Goal: Transaction & Acquisition: Download file/media

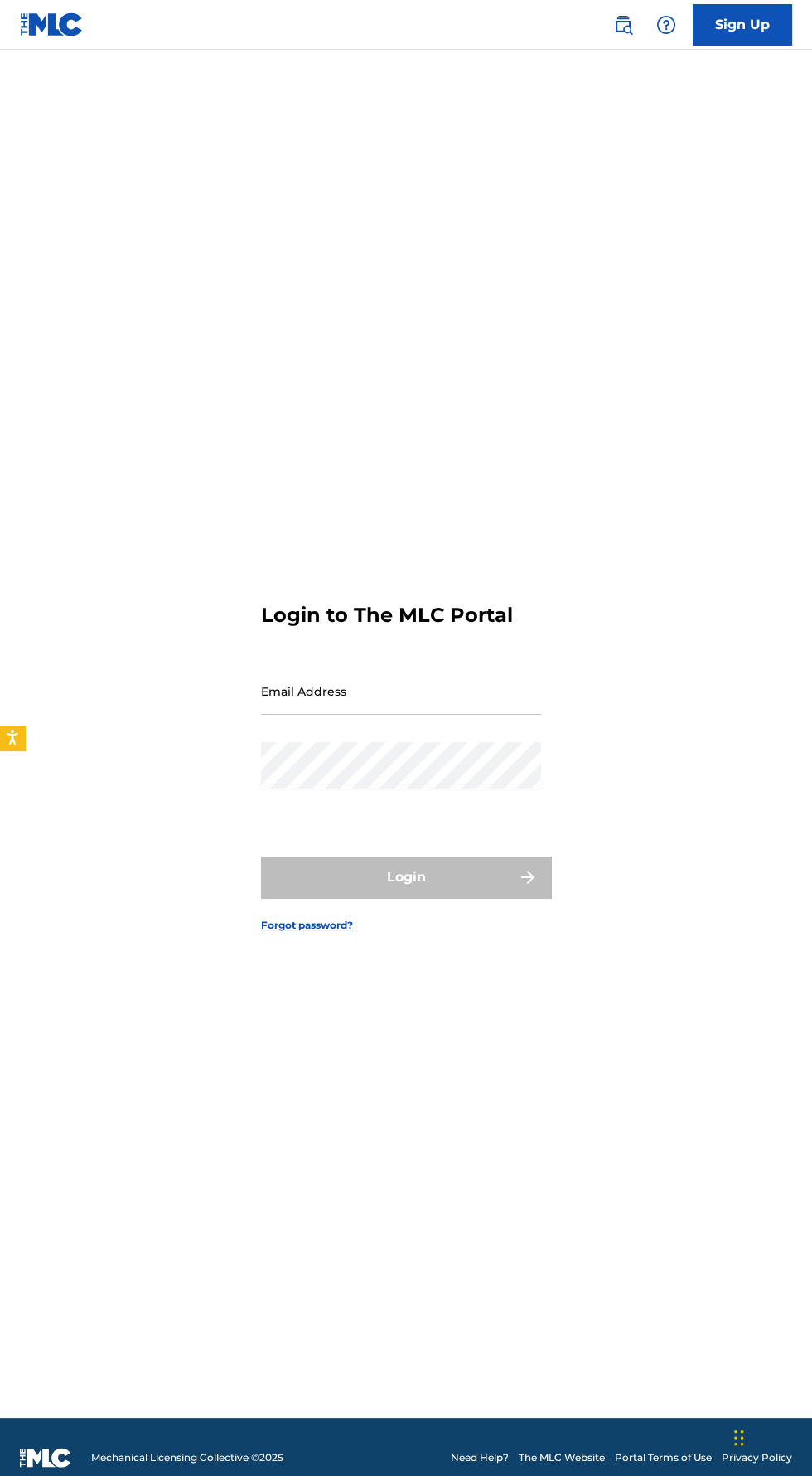
click at [288, 715] on input "Email Address" at bounding box center [401, 691] width 281 height 47
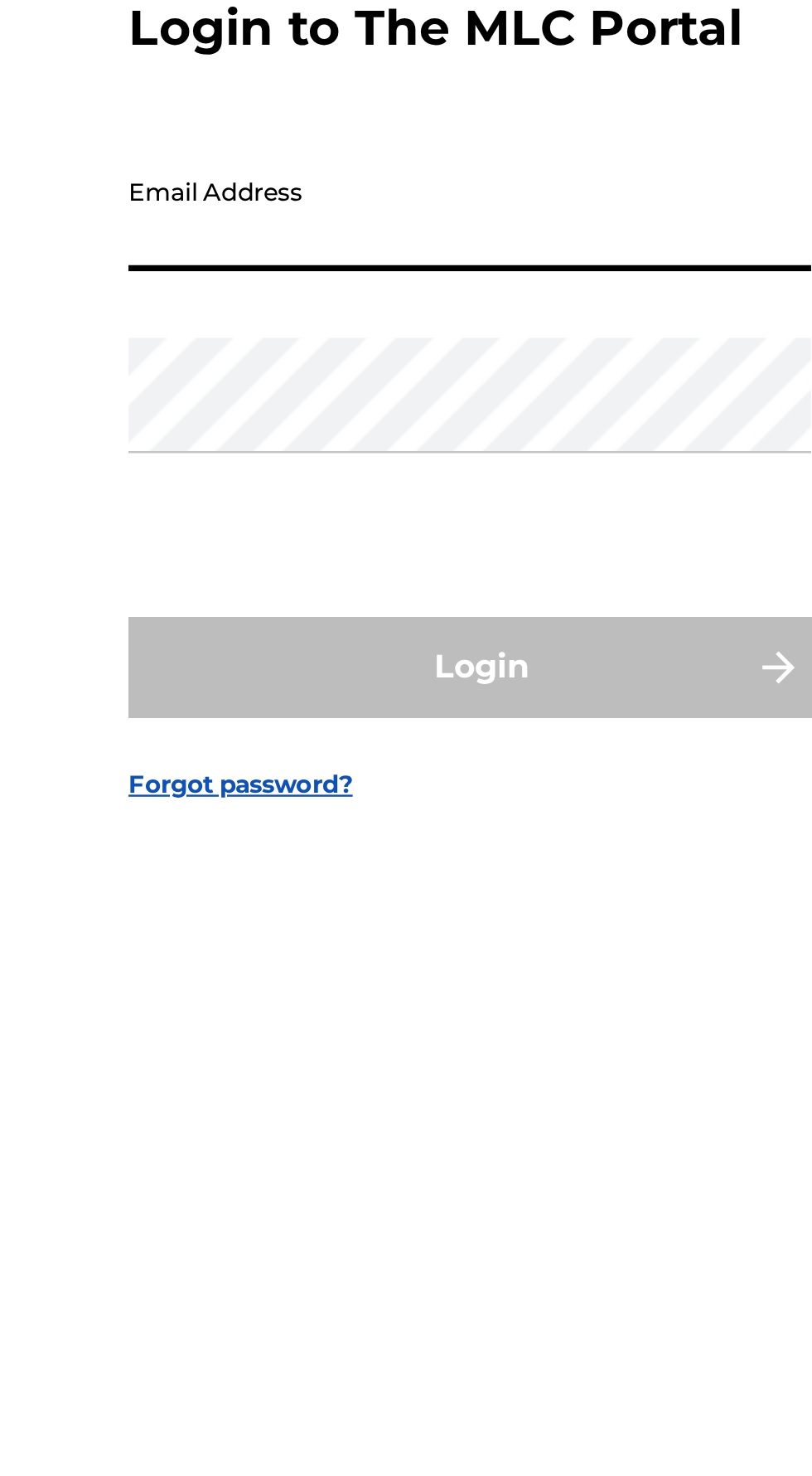
type input "[EMAIL_ADDRESS][DOMAIN_NAME]"
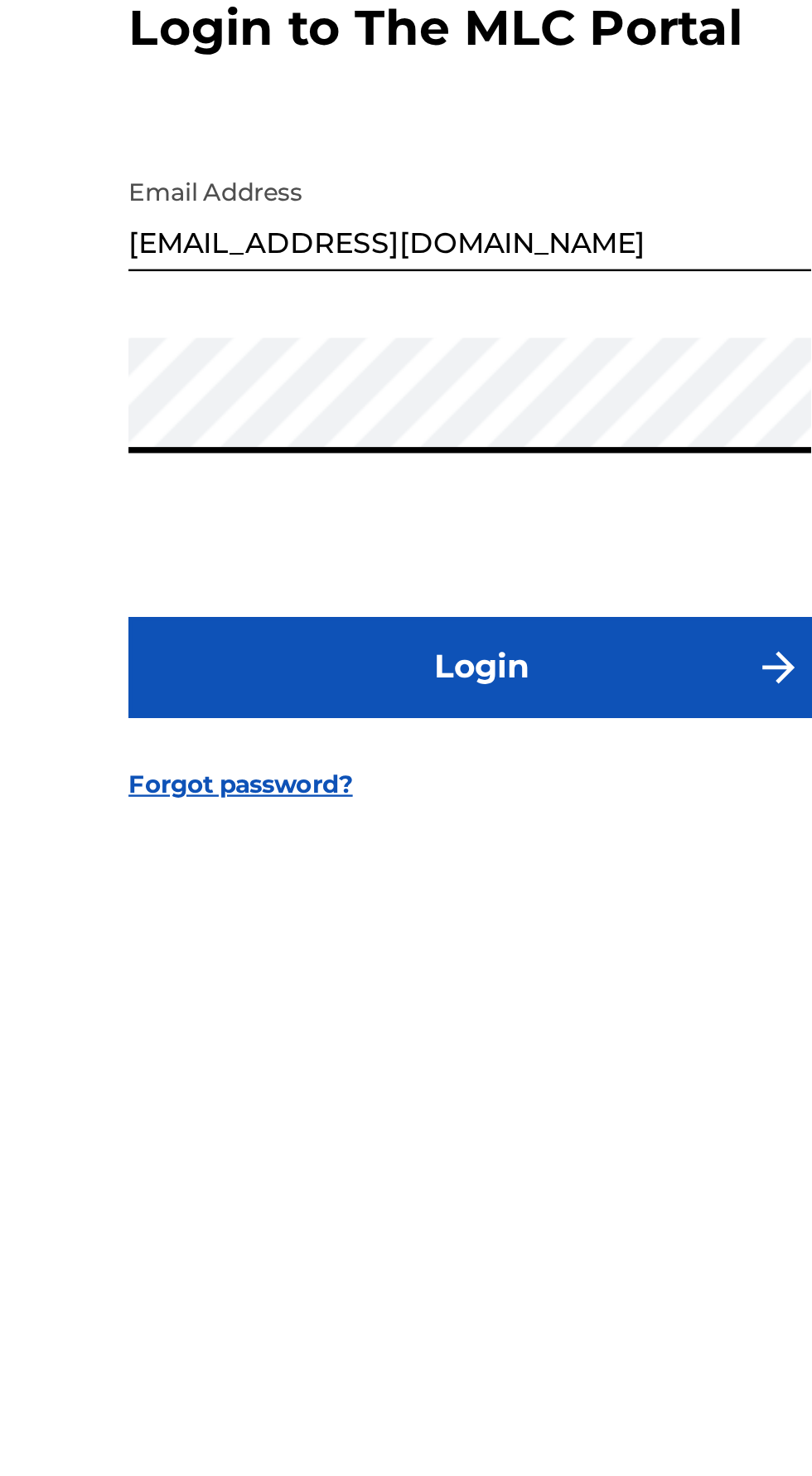
click at [487, 898] on button "Login" at bounding box center [406, 877] width 290 height 41
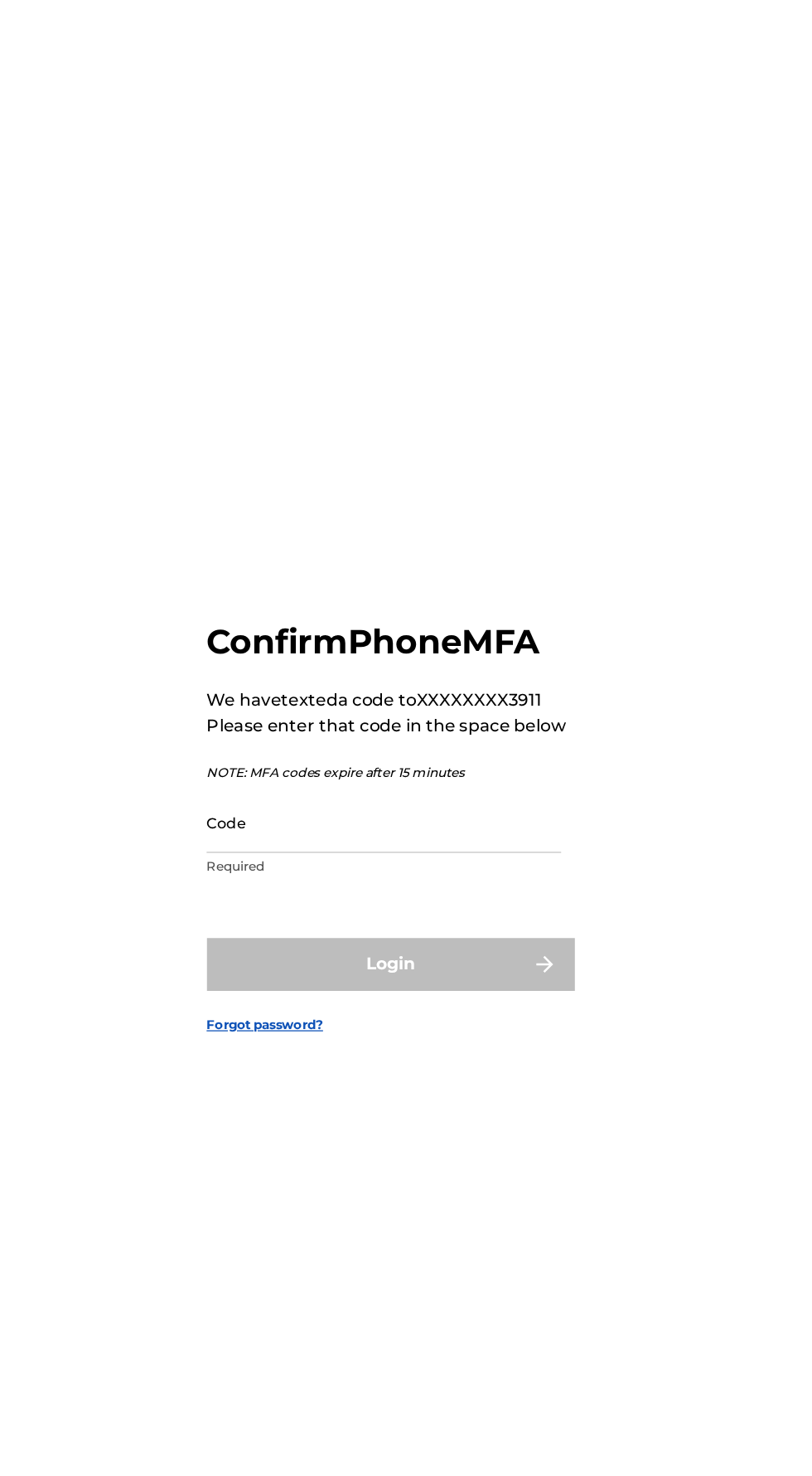
click at [281, 788] on input "Code" at bounding box center [401, 764] width 281 height 47
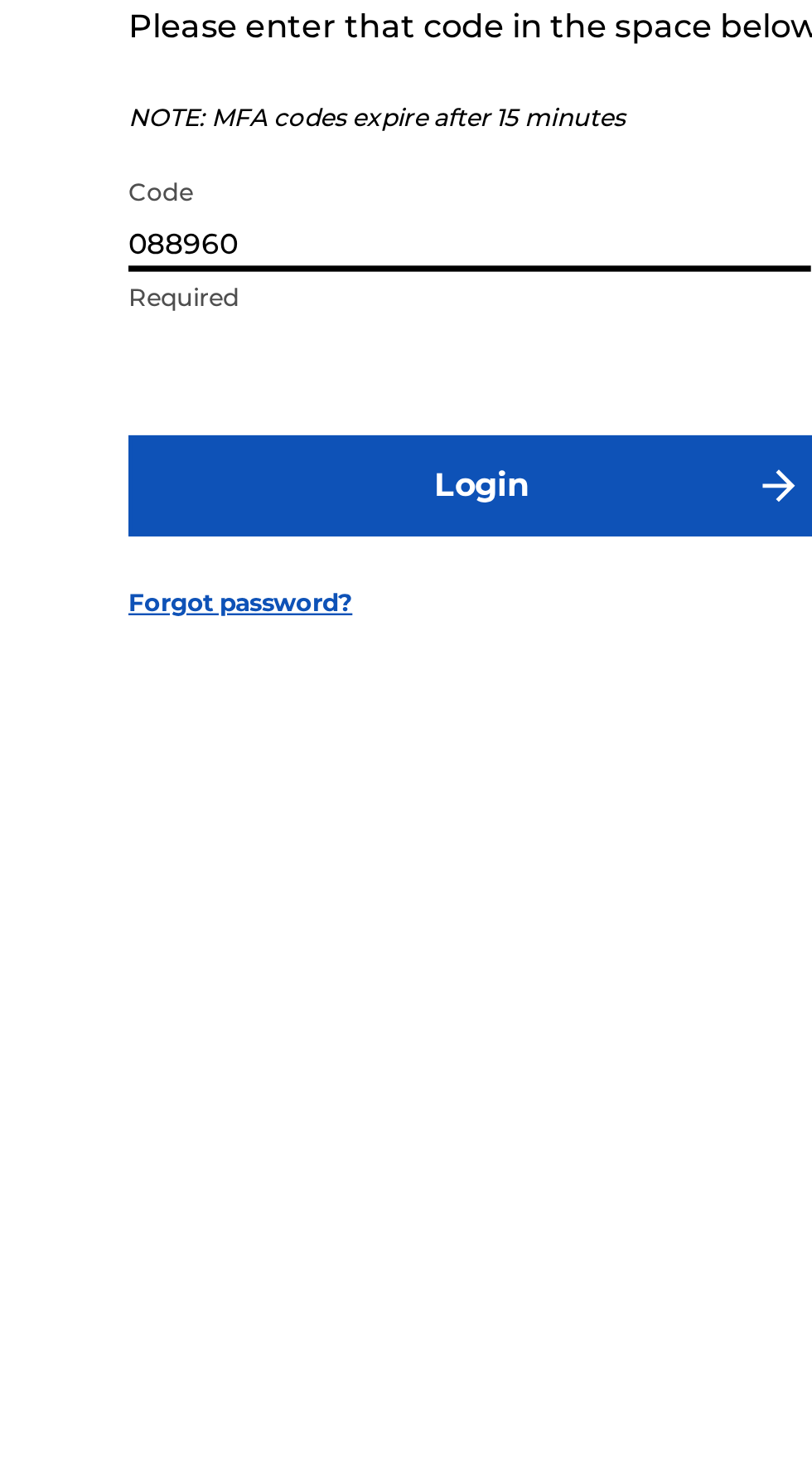
type input "088960"
click at [489, 896] on button "Login" at bounding box center [406, 875] width 290 height 41
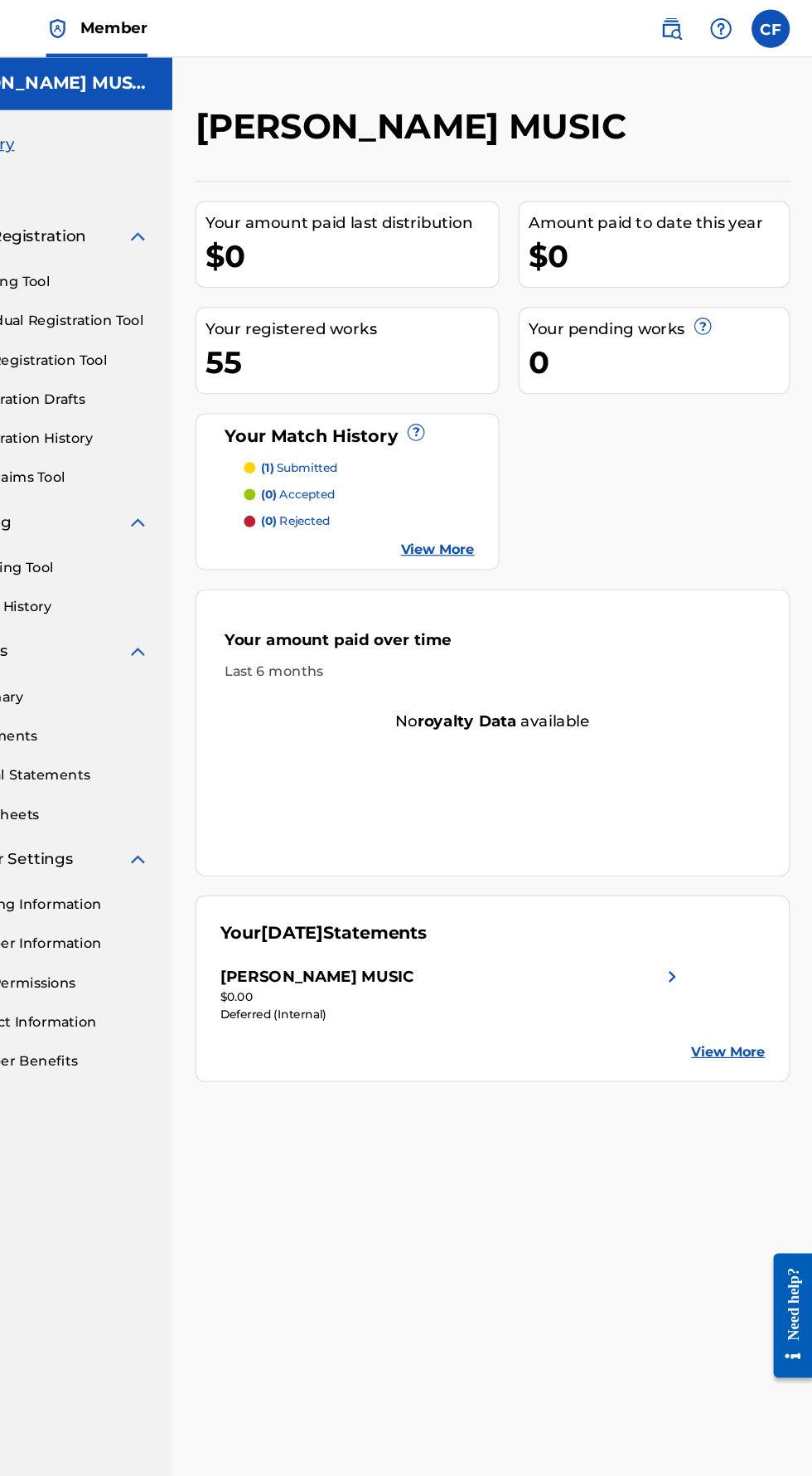
click at [685, 25] on img at bounding box center [689, 25] width 20 height 20
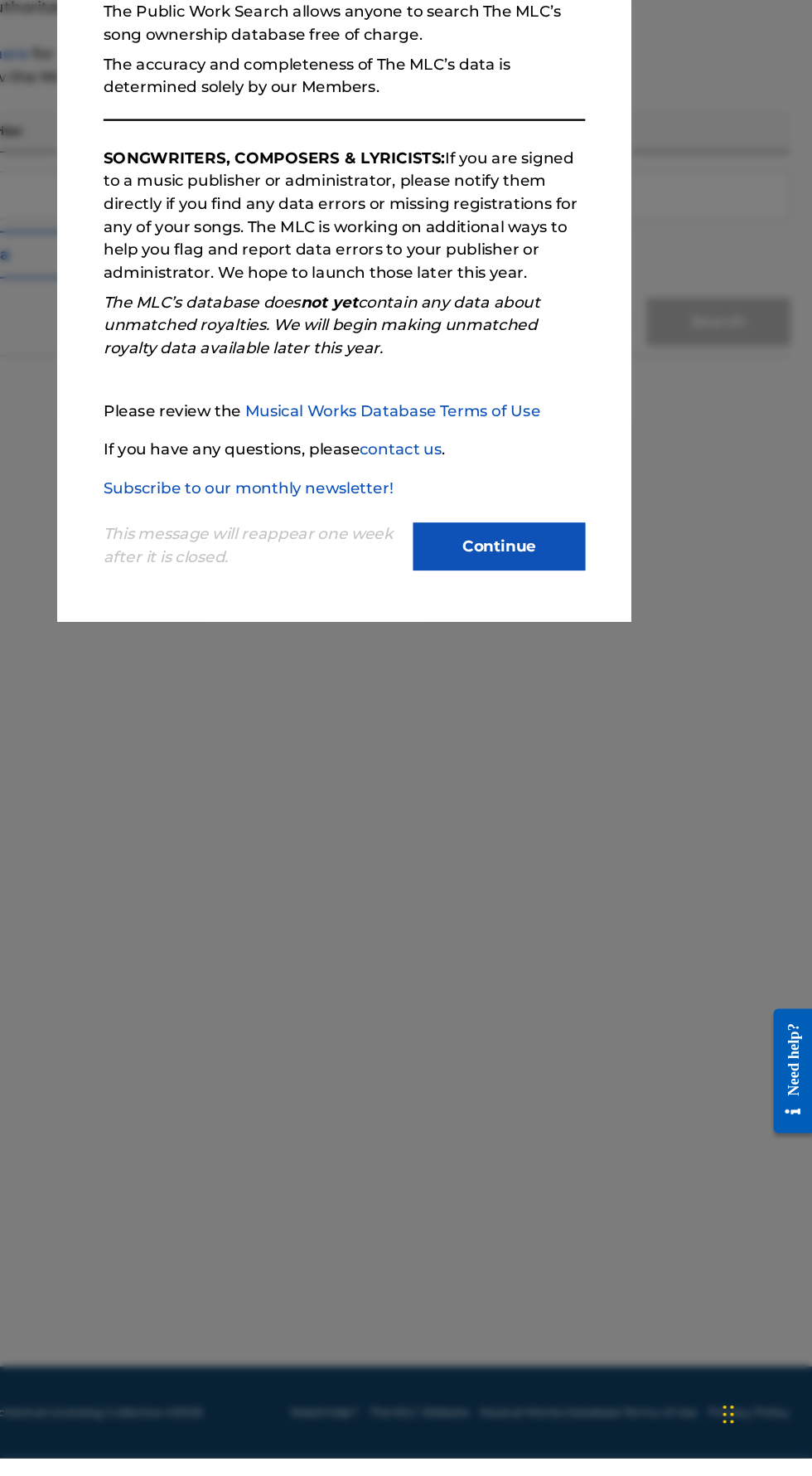
click at [745, 1015] on div at bounding box center [406, 788] width 812 height 1476
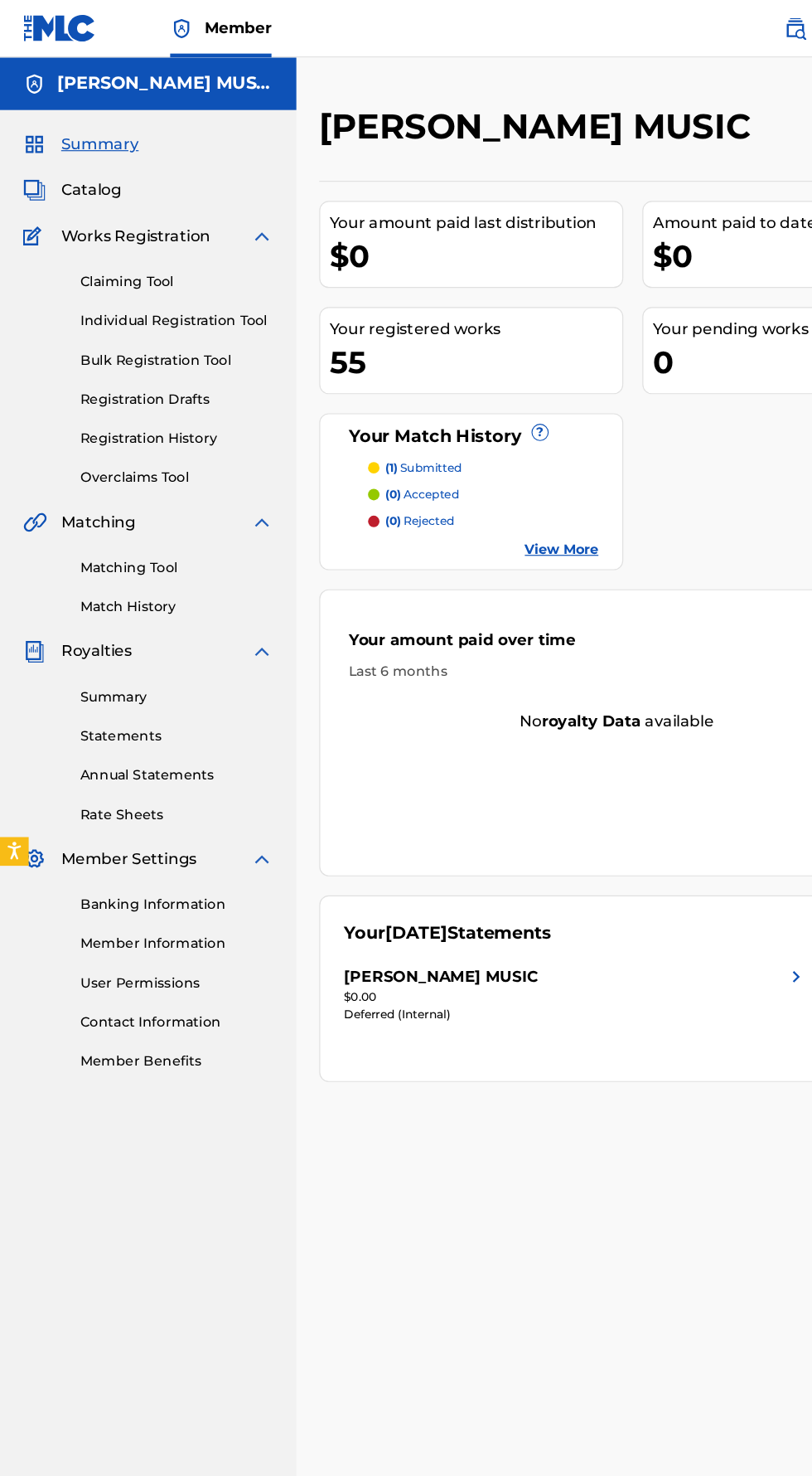
click at [82, 235] on link "Claiming Tool" at bounding box center [154, 244] width 167 height 18
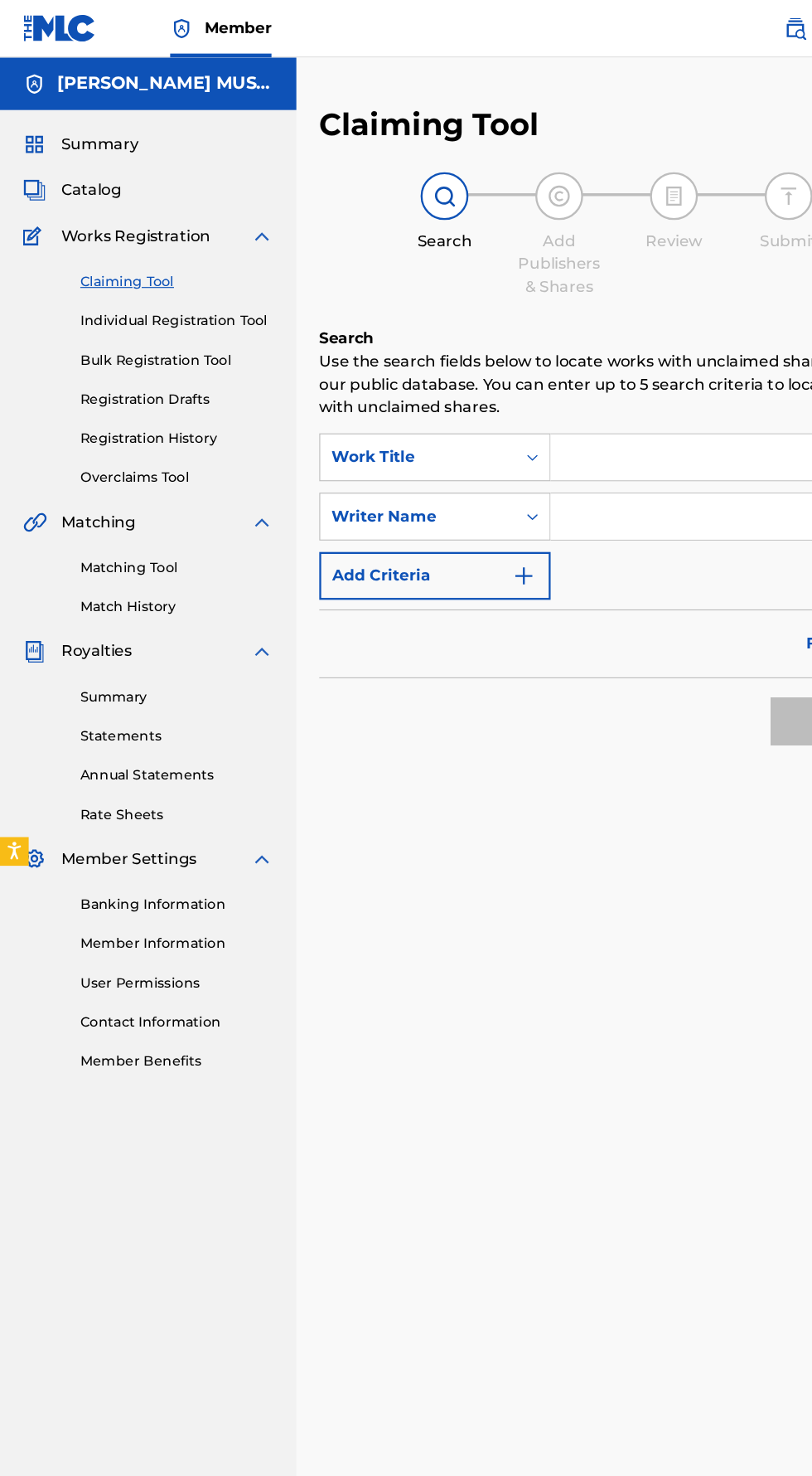
click at [97, 611] on link "Summary" at bounding box center [154, 605] width 167 height 18
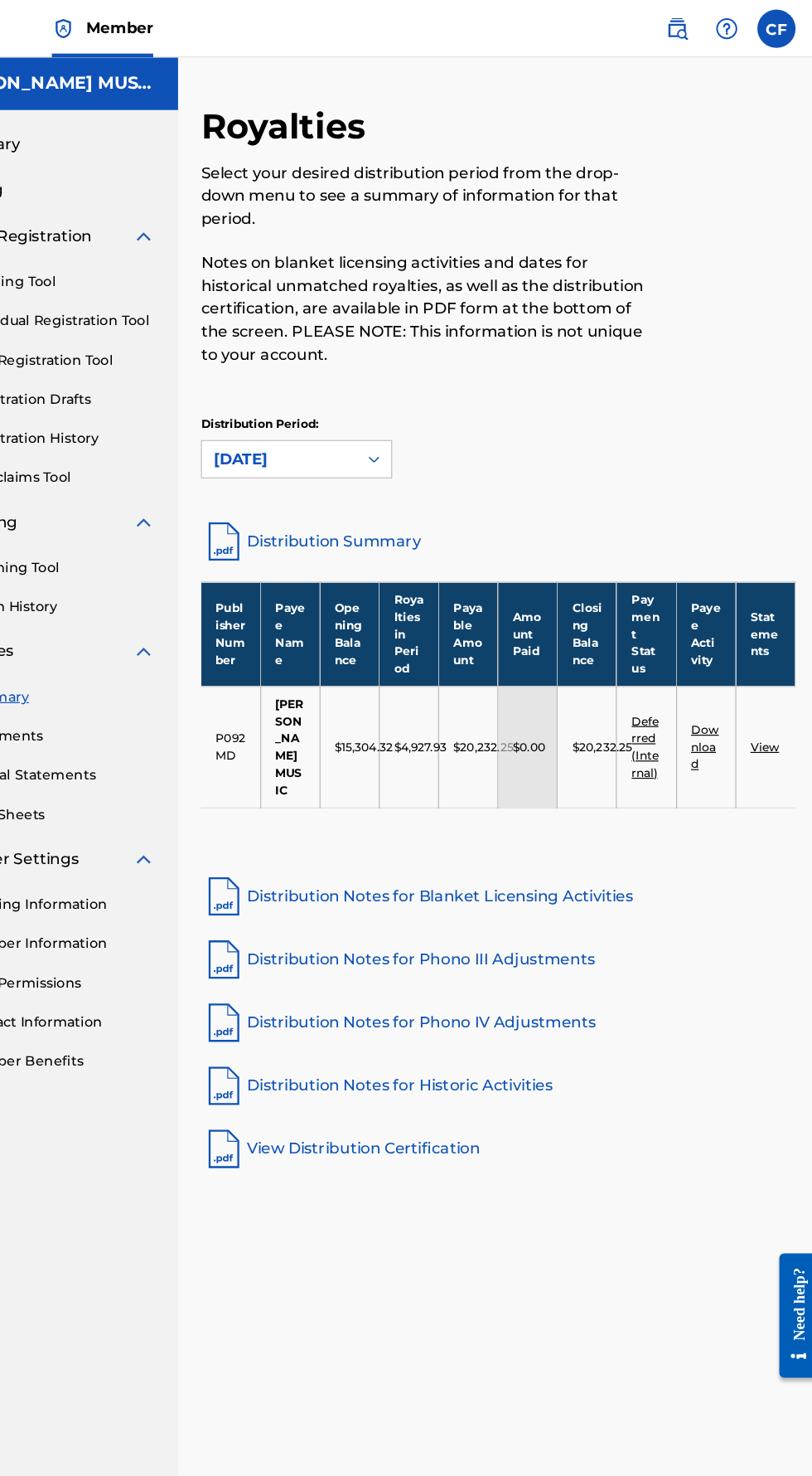
click at [769, 654] on link "View" at bounding box center [765, 647] width 25 height 13
click at [712, 653] on link "Download" at bounding box center [714, 647] width 24 height 42
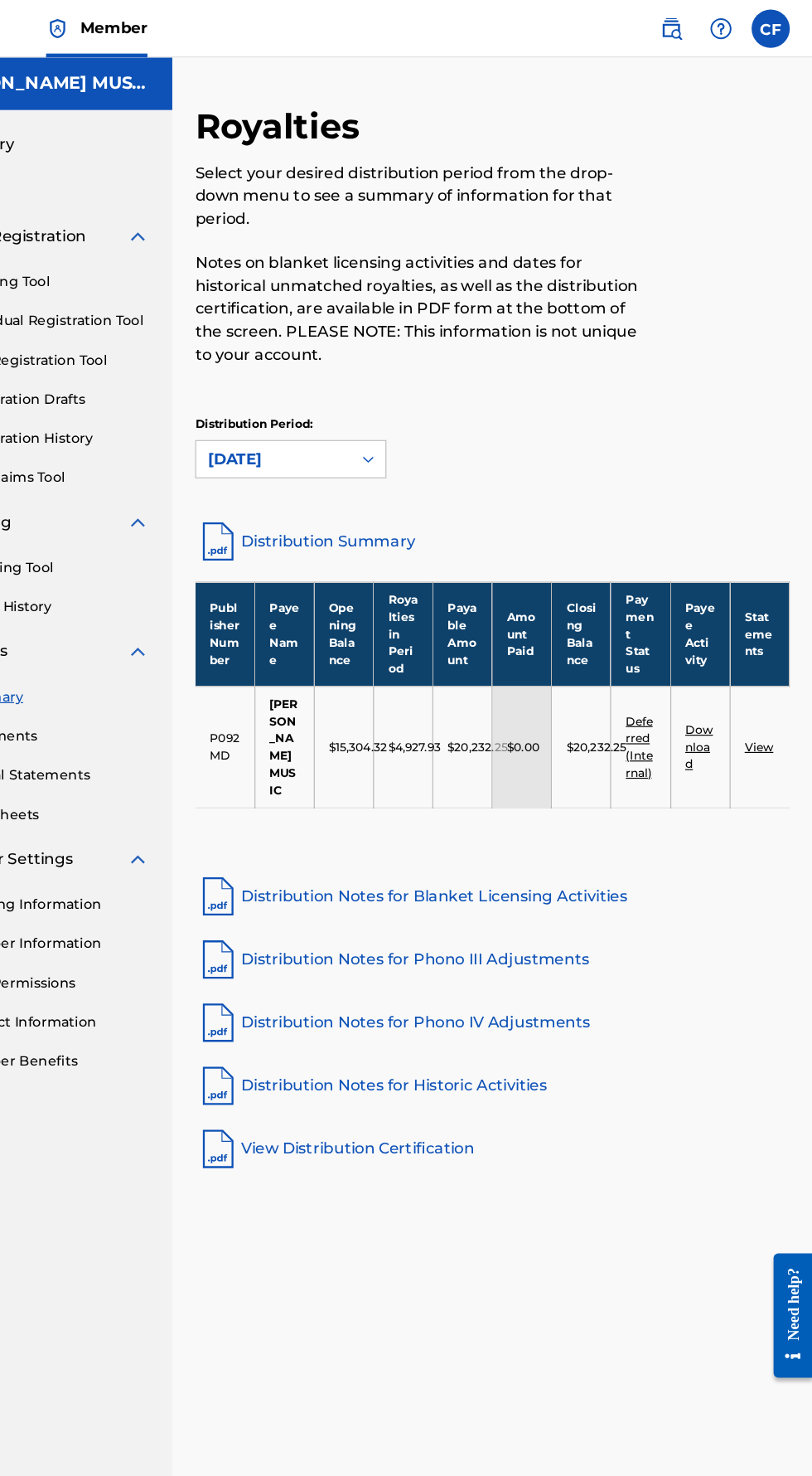
click at [664, 657] on link "Deferred (Internal)" at bounding box center [661, 647] width 24 height 57
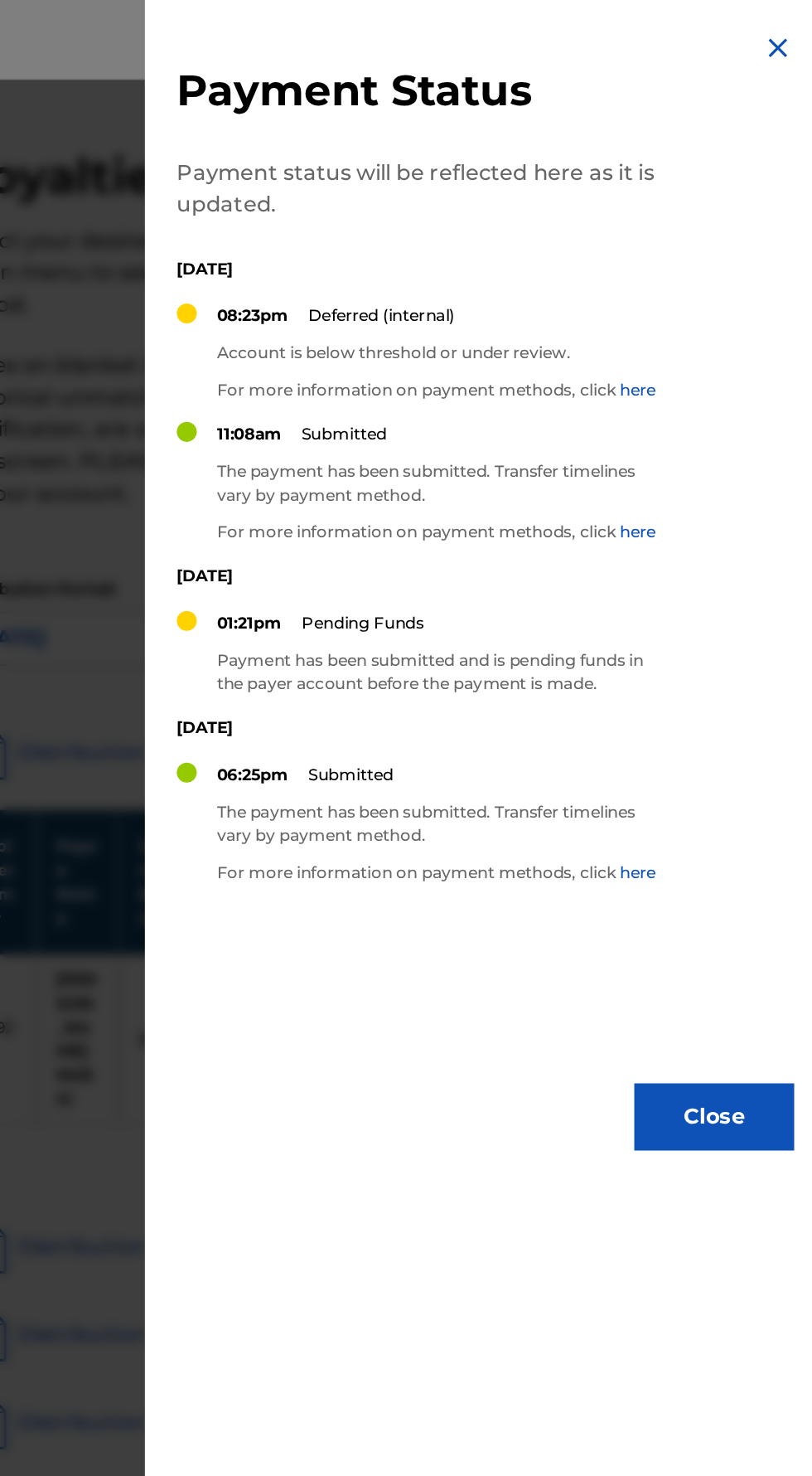
click at [781, 29] on img at bounding box center [790, 30] width 20 height 20
